Goal: Transaction & Acquisition: Purchase product/service

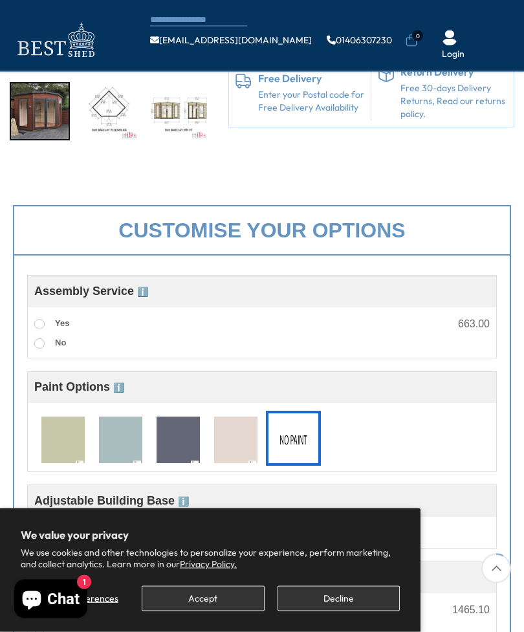
scroll to position [265, 0]
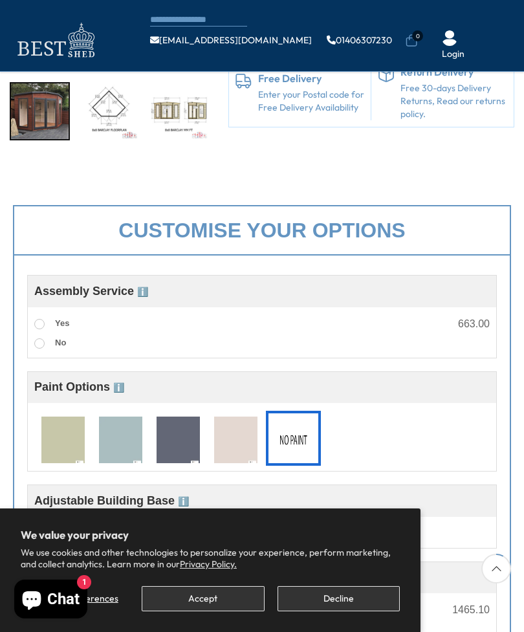
click at [43, 324] on span at bounding box center [39, 324] width 10 height 10
click at [119, 439] on img at bounding box center [120, 441] width 43 height 48
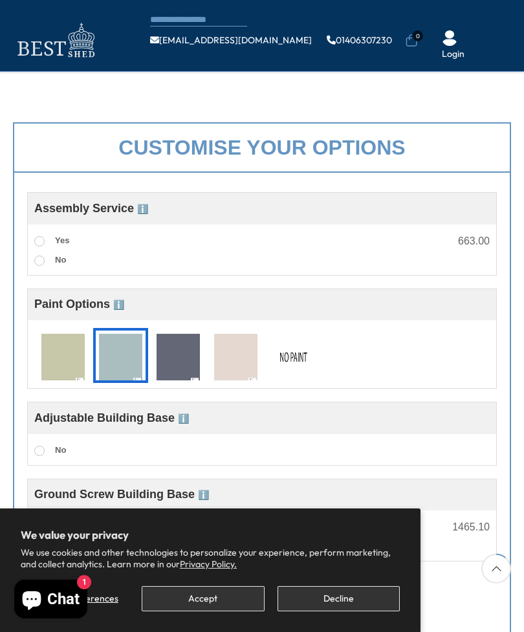
scroll to position [360, 0]
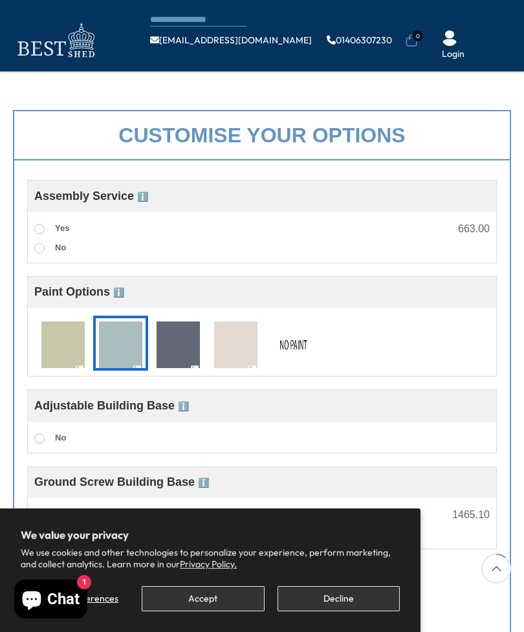
click at [38, 434] on span at bounding box center [39, 438] width 10 height 10
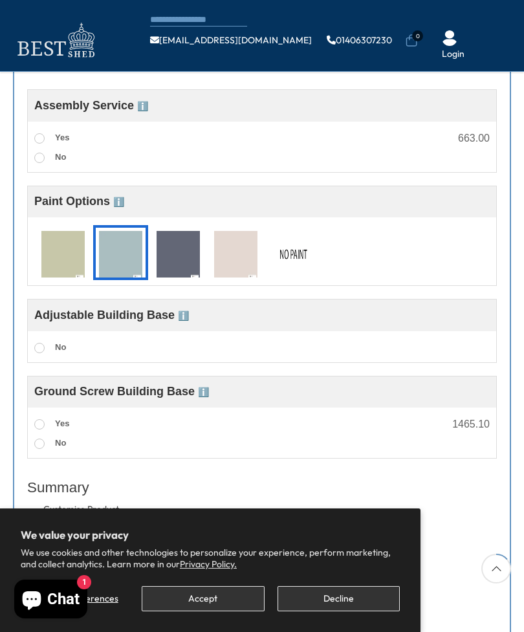
scroll to position [450, 0]
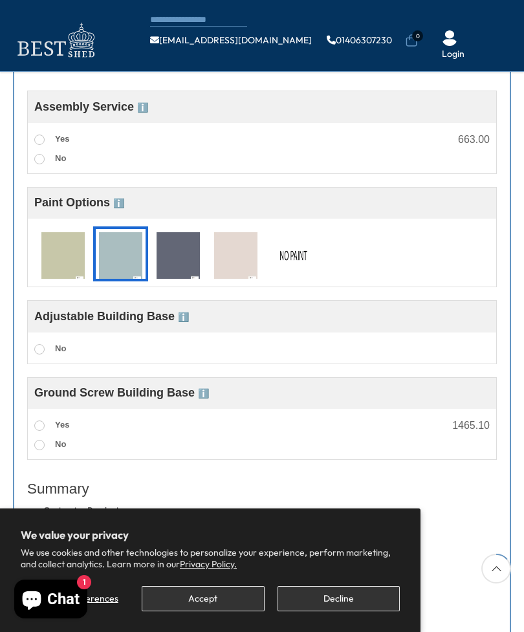
click at [43, 427] on span at bounding box center [39, 425] width 10 height 10
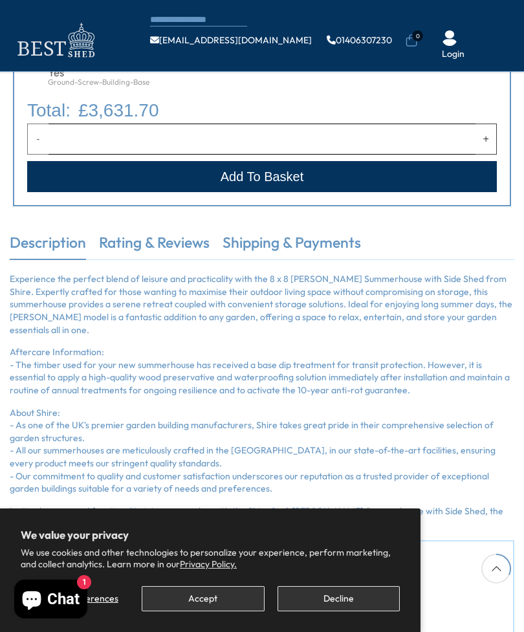
scroll to position [1047, 0]
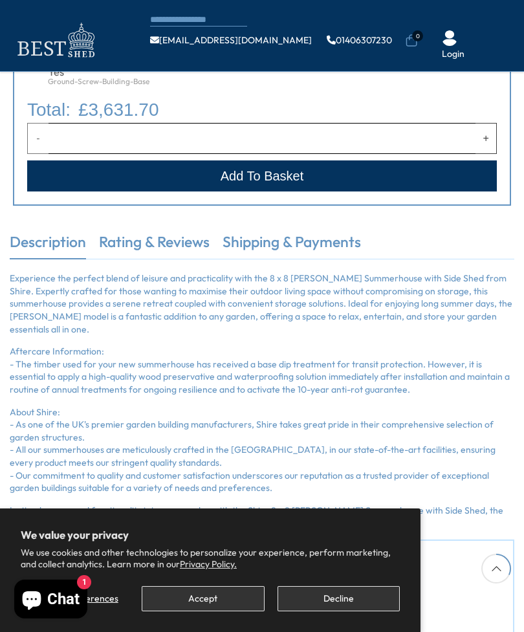
click at [218, 611] on button "Accept" at bounding box center [203, 598] width 122 height 25
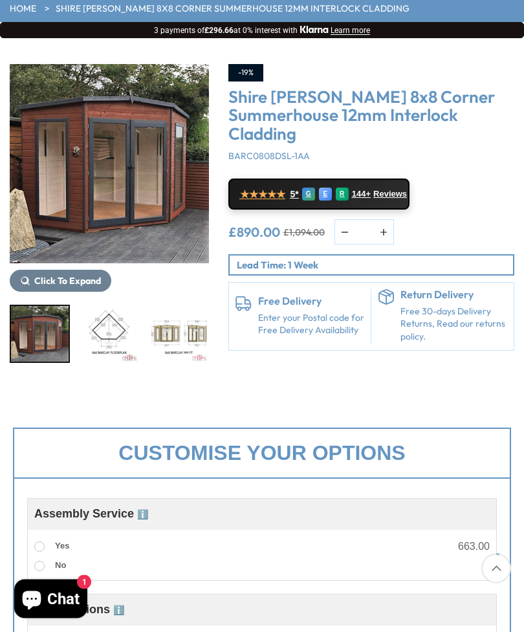
scroll to position [111, 0]
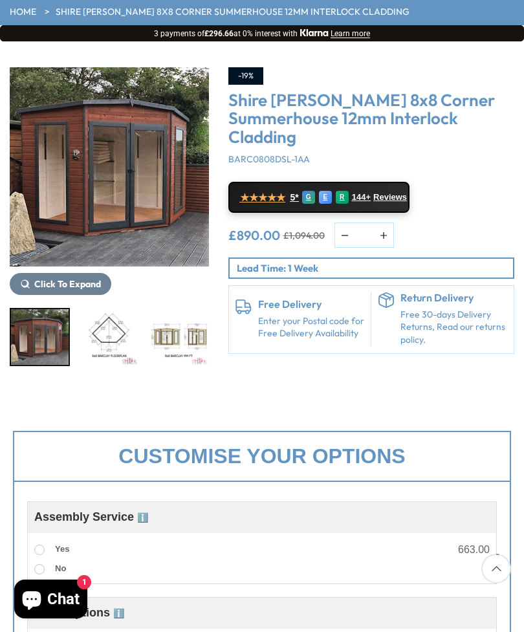
click at [171, 214] on img "1 / 14" at bounding box center [109, 166] width 199 height 199
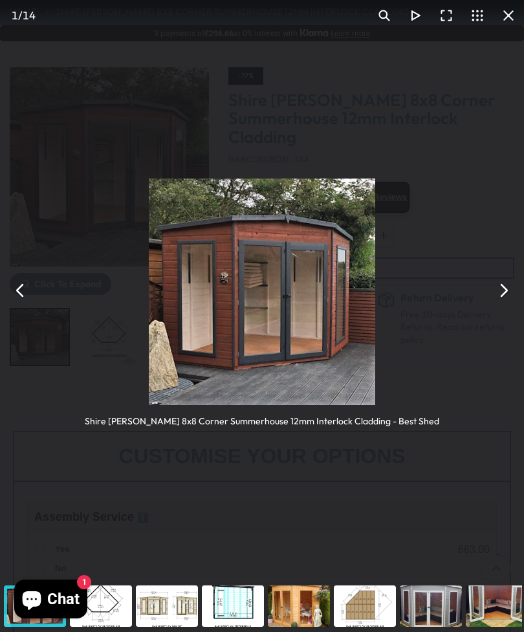
click at [504, 289] on button "You can close this modal content with the ESC key" at bounding box center [503, 290] width 31 height 31
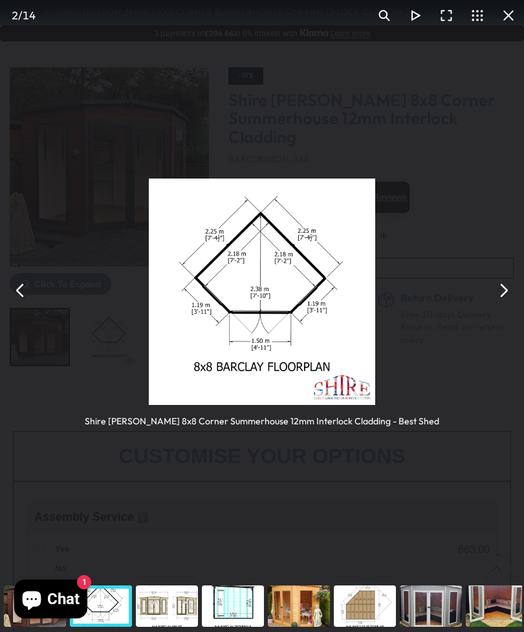
click at [32, 292] on button "You can close this modal content with the ESC key" at bounding box center [20, 290] width 31 height 31
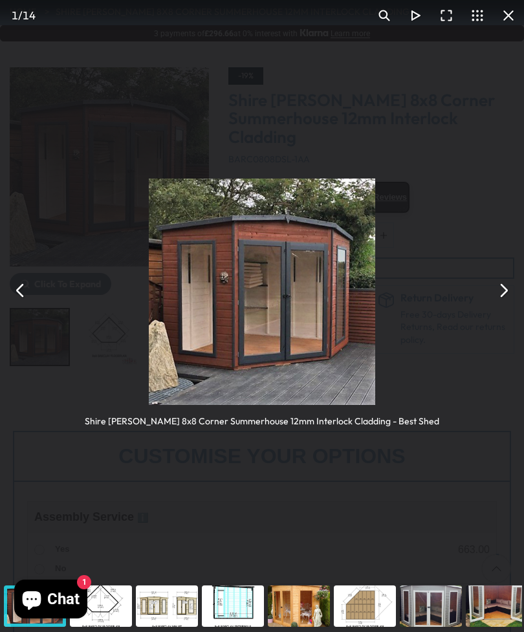
click at [32, 289] on button "You can close this modal content with the ESC key" at bounding box center [20, 290] width 31 height 31
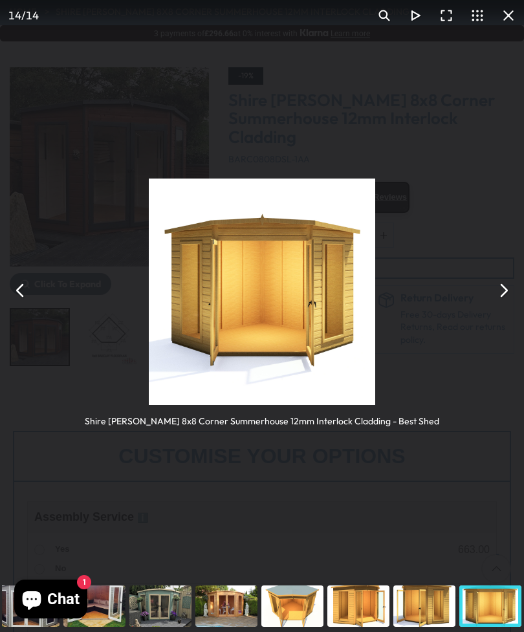
click at [29, 296] on button "You can close this modal content with the ESC key" at bounding box center [20, 290] width 31 height 31
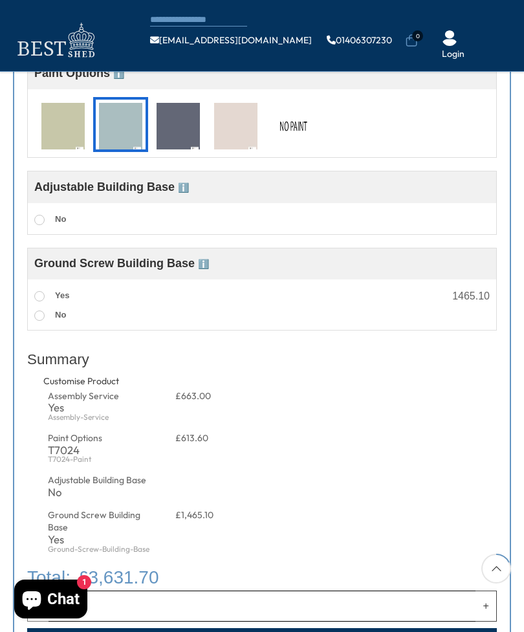
scroll to position [578, 0]
